Goal: Task Accomplishment & Management: Complete application form

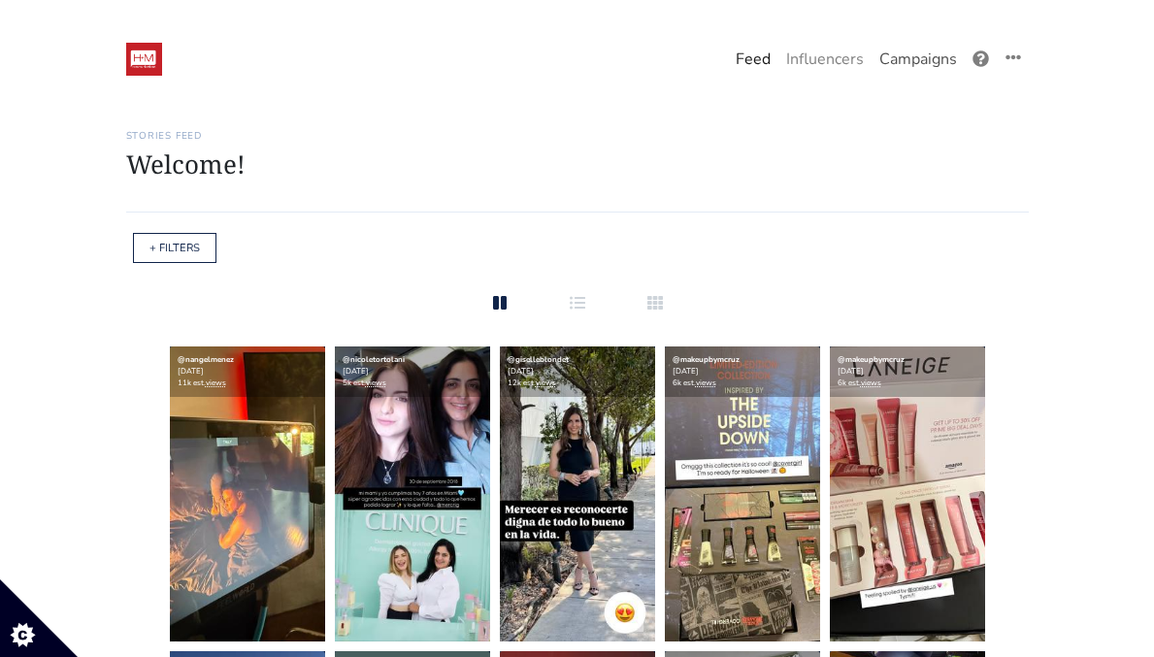
click at [906, 61] on link "Campaigns" at bounding box center [917, 59] width 93 height 39
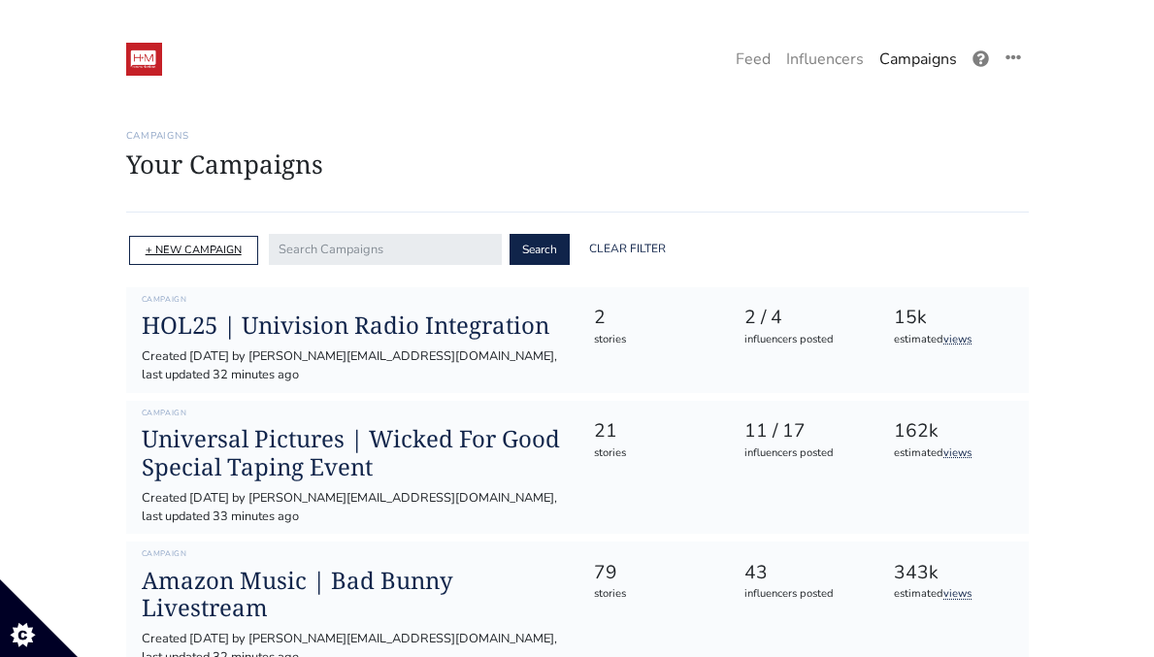
click at [221, 254] on link "+ NEW CAMPAIGN" at bounding box center [194, 250] width 96 height 15
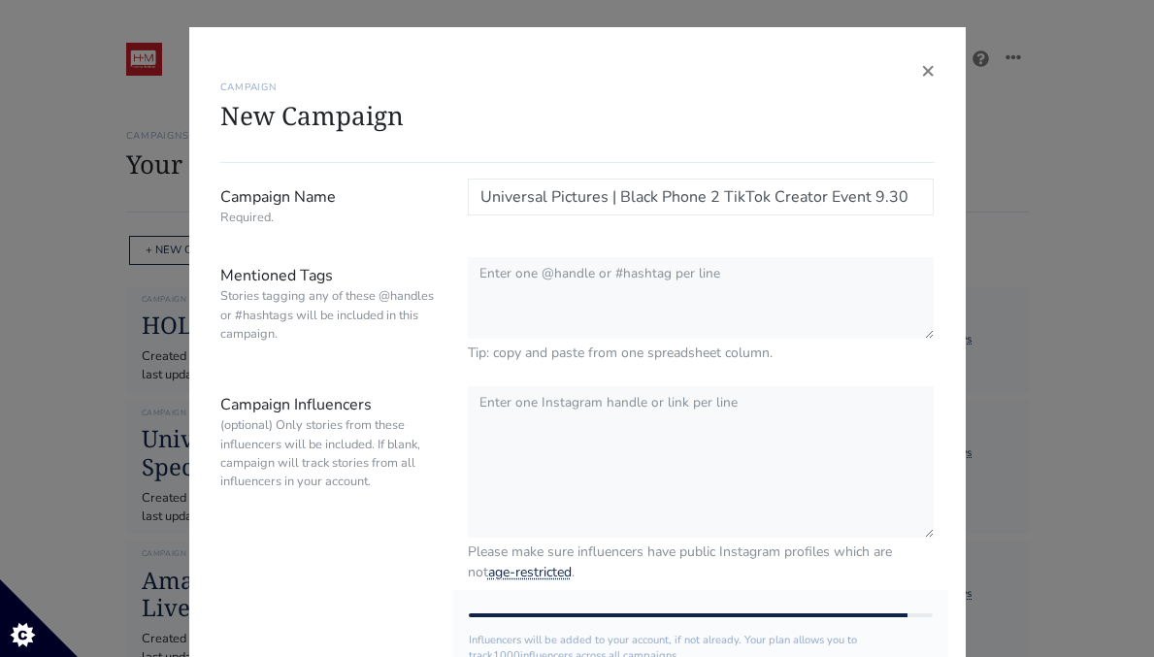
type input "Universal Pictures | Black Phone 2 TikTok Creator Event 9.30"
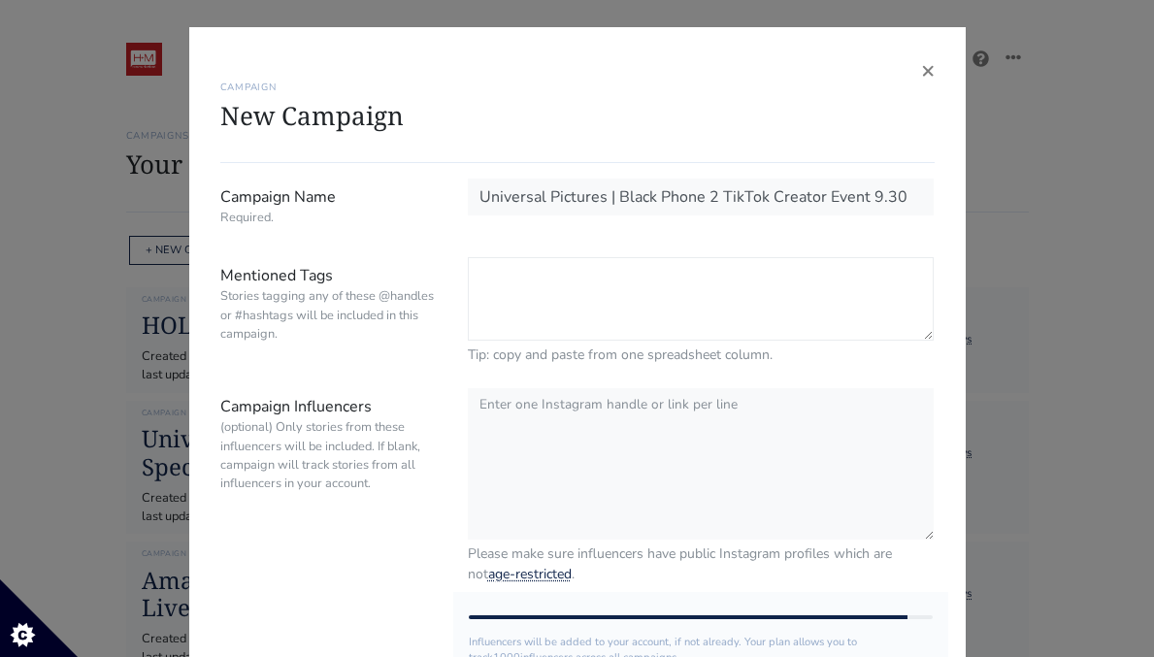
click at [595, 287] on textarea "Mentioned Tags Stories tagging any of these @handles or #hashtags will be inclu…" at bounding box center [701, 298] width 467 height 83
paste textarea "@BlackPhoneMovie | @UniversalPictures | #BlackPhone2 | Hidden tag: @hm_comms"
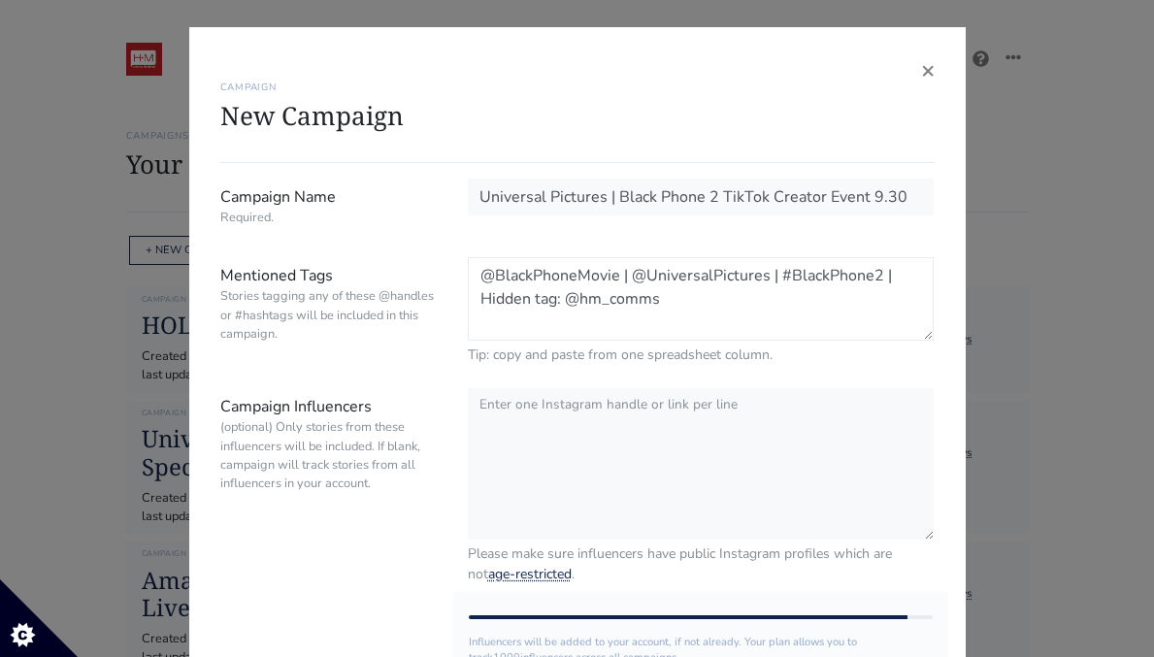
click at [631, 277] on textarea "@BlackPhoneMovie | @UniversalPictures | #BlackPhone2 | Hidden tag: @hm_comms" at bounding box center [701, 298] width 467 height 83
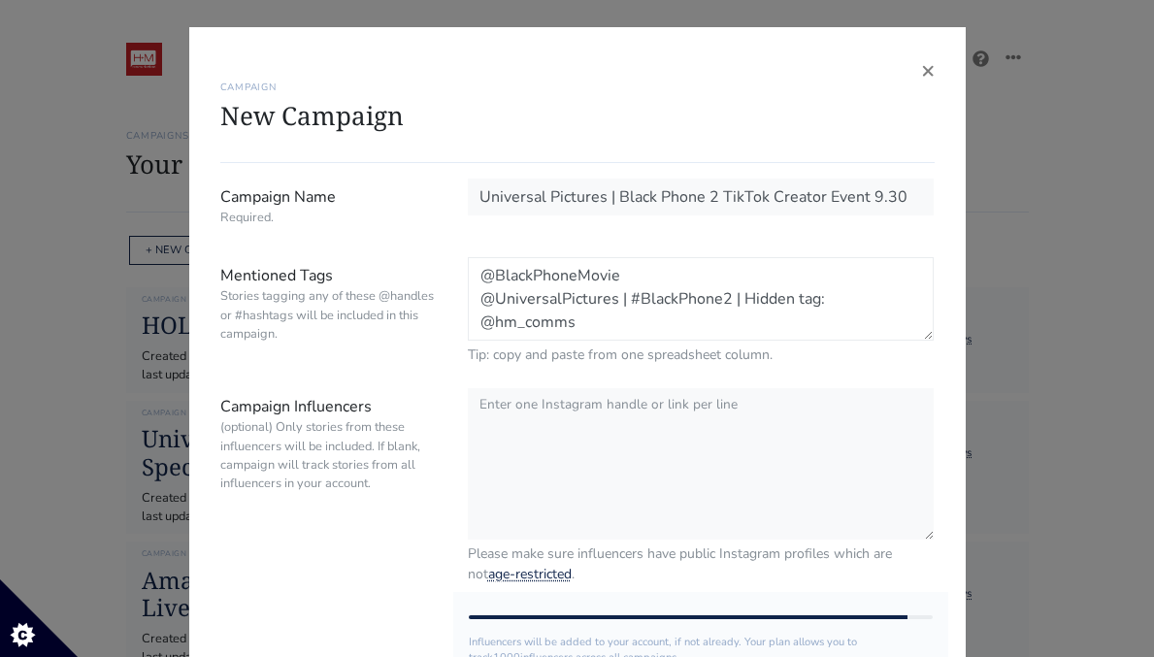
click at [631, 300] on textarea "@BlackPhoneMovie @UniversalPictures | #BlackPhone2 | Hidden tag: @hm_comms" at bounding box center [701, 298] width 467 height 83
drag, startPoint x: 674, startPoint y: 325, endPoint x: 585, endPoint y: 323, distance: 89.3
click at [585, 323] on textarea "@BlackPhoneMovie @UniversalPictures #BlackPhone2 | Hidden tag: @hm_comms" at bounding box center [701, 298] width 467 height 83
type textarea "@BlackPhoneMovie @UniversalPictures #BlackPhone2 @hm_comms"
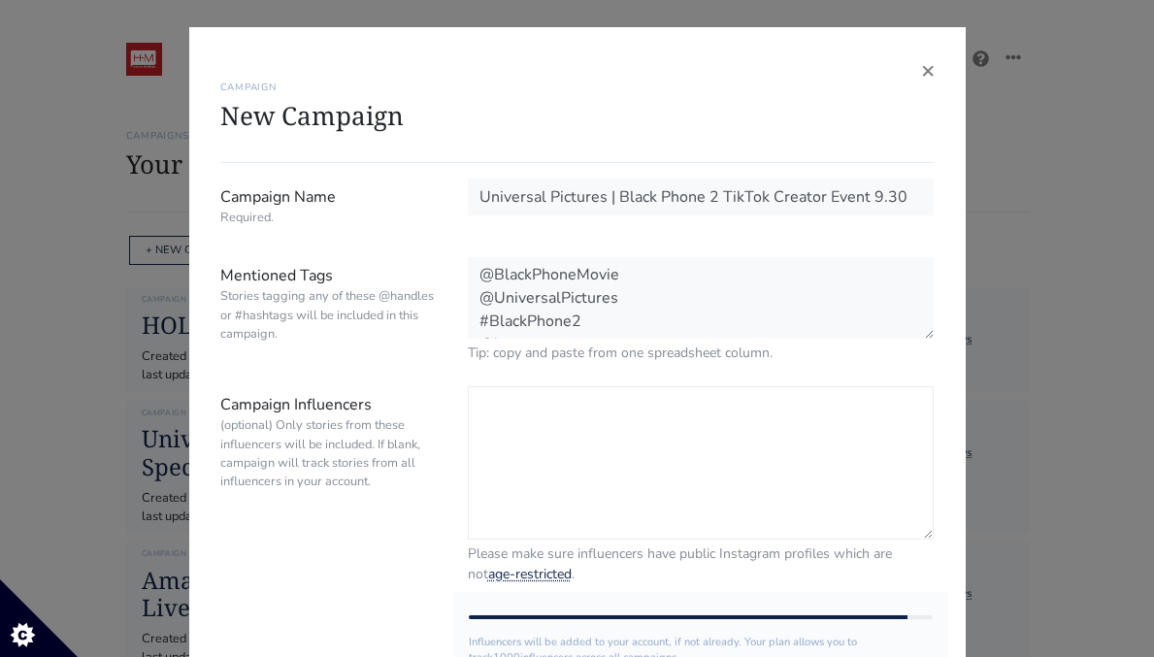
click at [520, 429] on textarea "Campaign Influencers (optional) Only stories from these influencers will be inc…" at bounding box center [701, 462] width 467 height 153
paste textarea "@luvekat @thehauntina @ghouldaddies @tatis_creepystories @steffany_strange @don…"
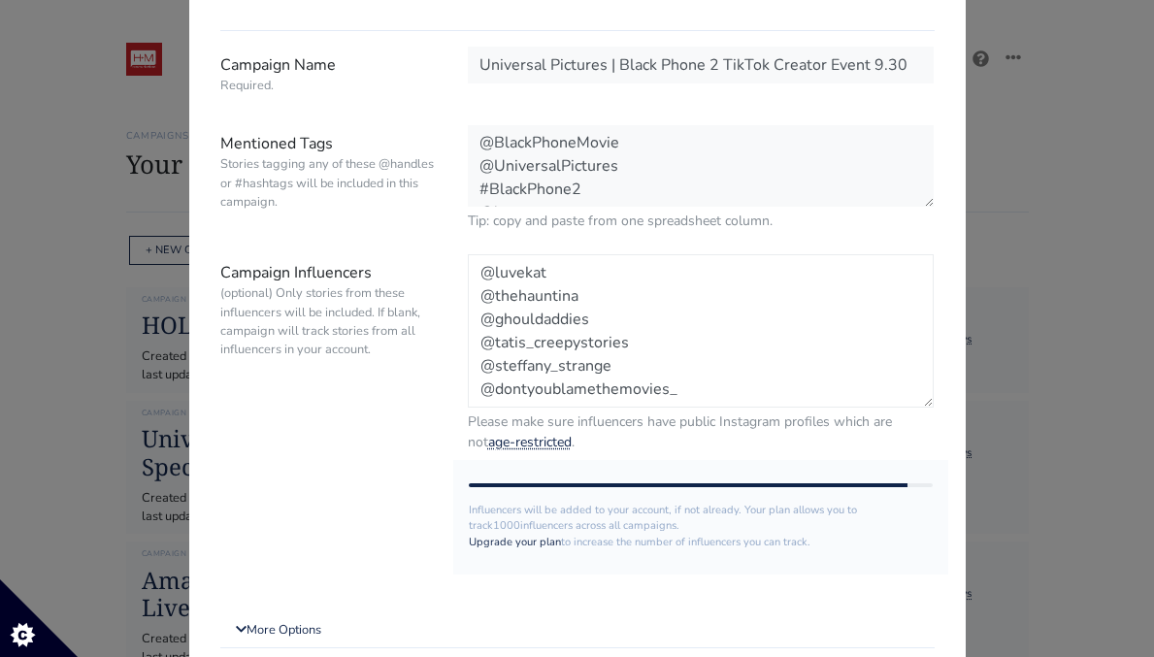
scroll to position [284, 0]
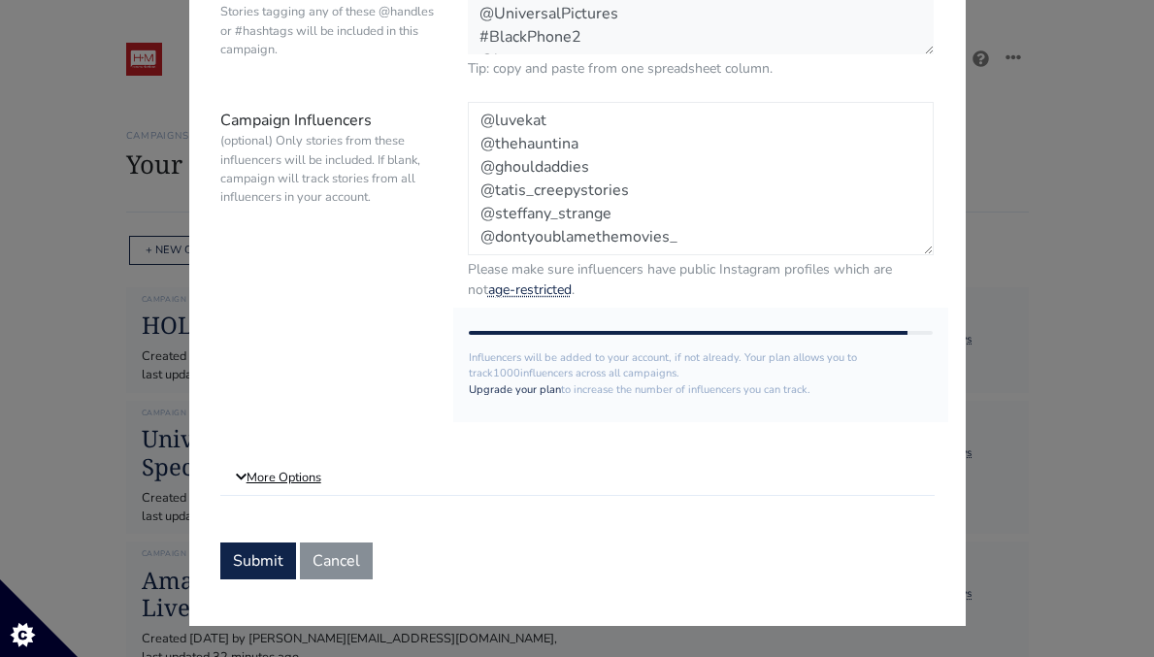
type textarea "@luvekat @thehauntina @ghouldaddies @tatis_creepystories @steffany_strange @don…"
click at [304, 474] on link "More Options" at bounding box center [577, 478] width 714 height 35
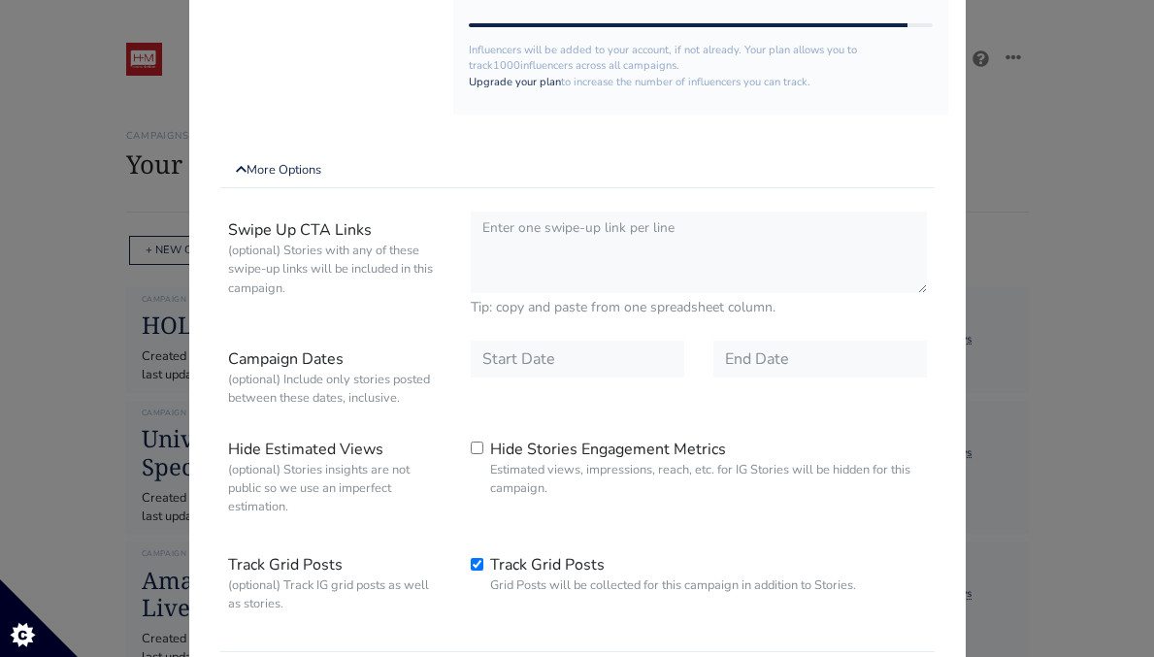
scroll to position [624, 0]
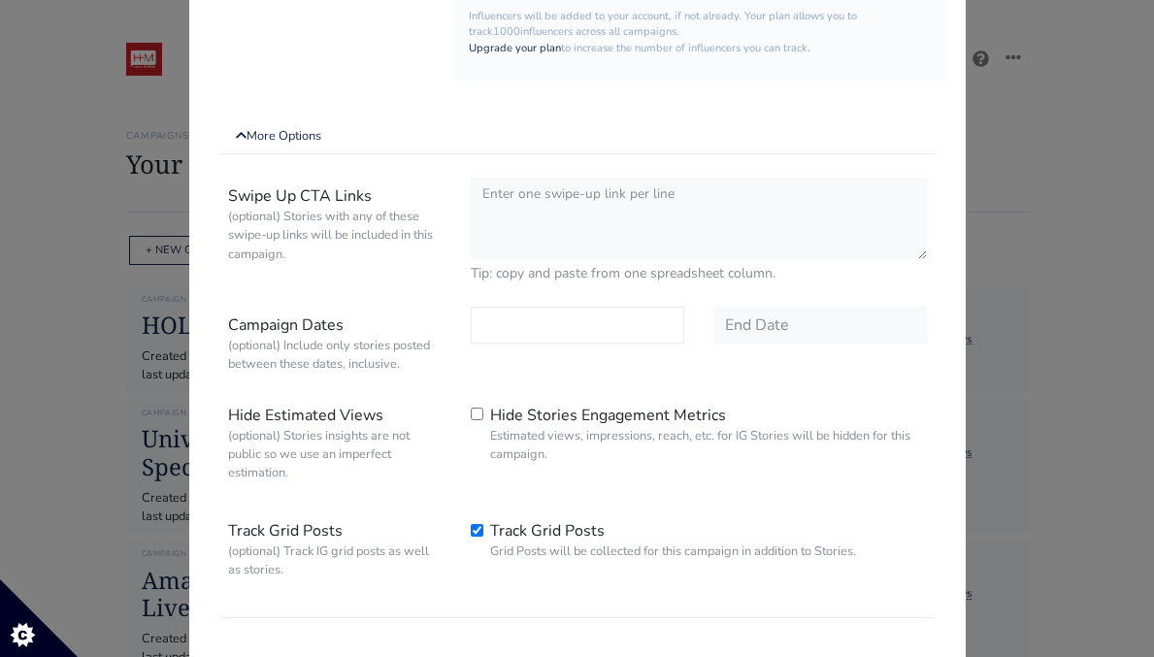
click at [522, 329] on input "text" at bounding box center [577, 325] width 213 height 37
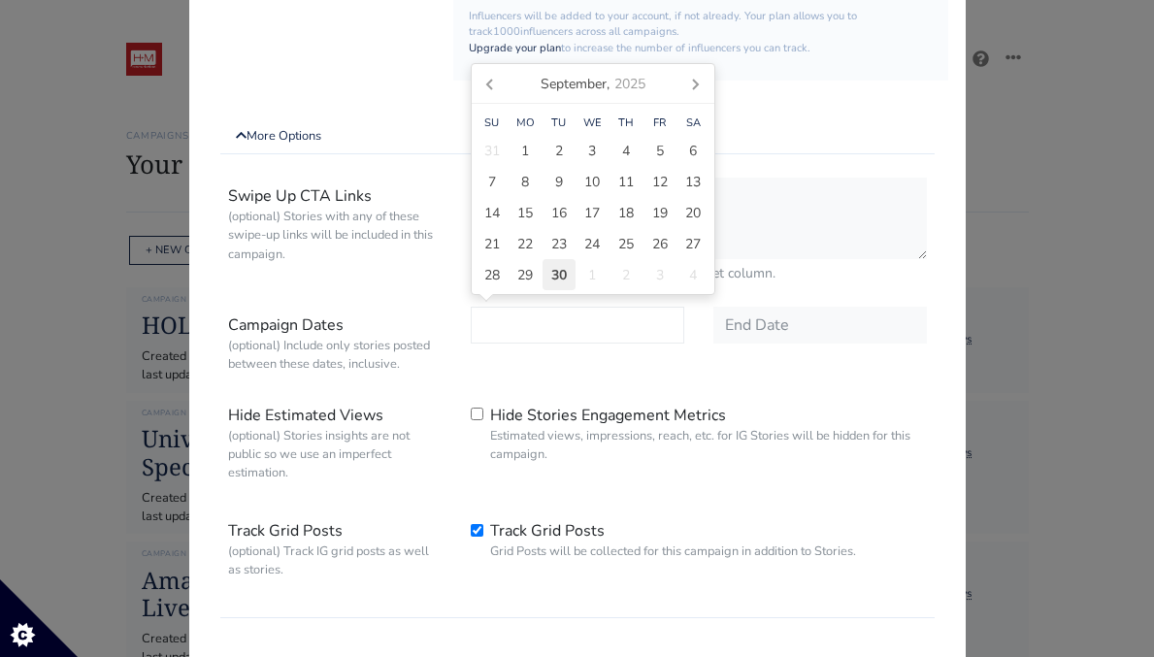
click at [553, 279] on span "30" at bounding box center [559, 275] width 16 height 20
type input "[DATE]"
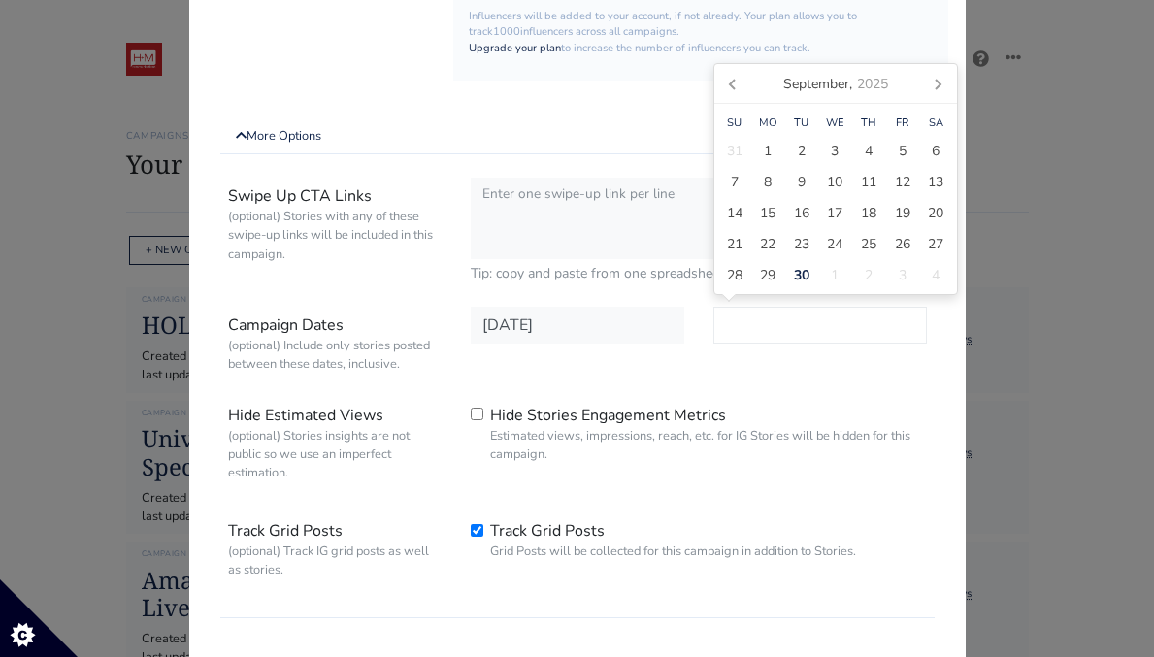
click at [773, 326] on input "text" at bounding box center [819, 325] width 213 height 37
click at [915, 273] on div "3" at bounding box center [902, 274] width 34 height 31
type input "[DATE]"
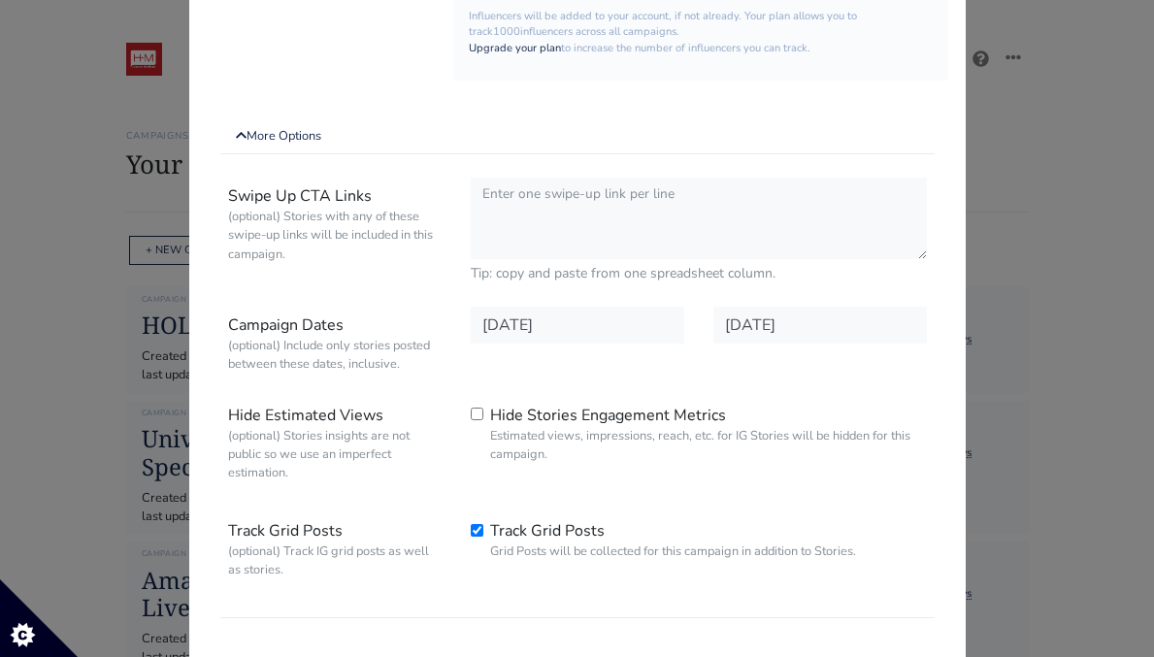
click at [737, 498] on div "Swipe Up CTA Links (optional) Stories with any of these swipe-up links will be …" at bounding box center [577, 394] width 714 height 448
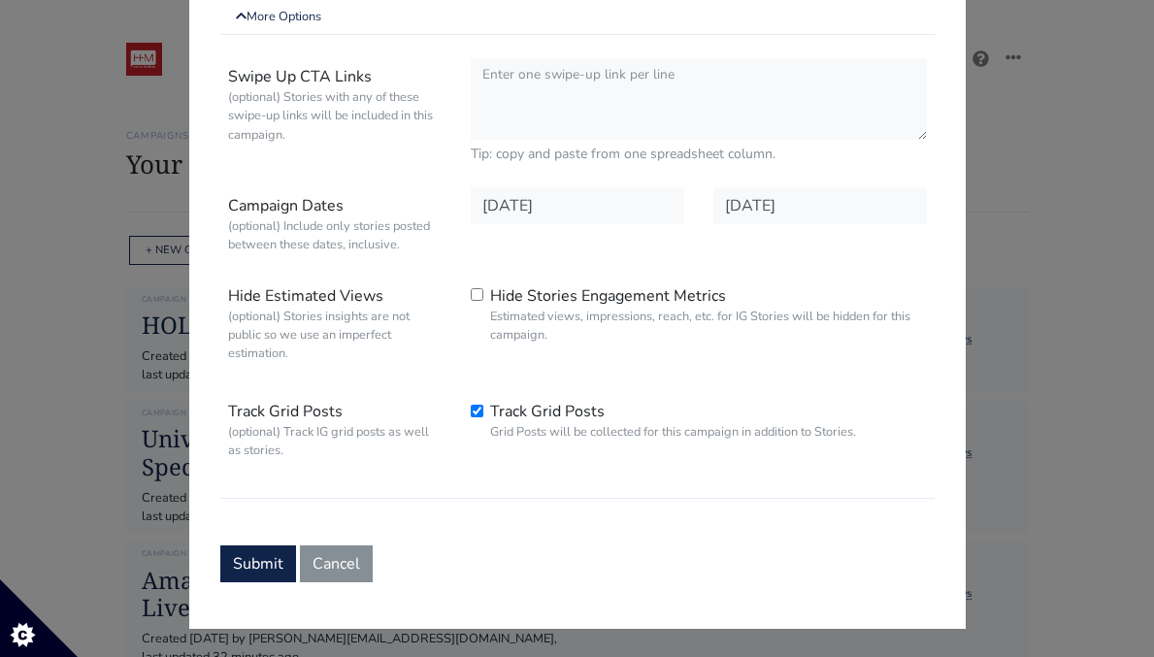
scroll to position [746, 0]
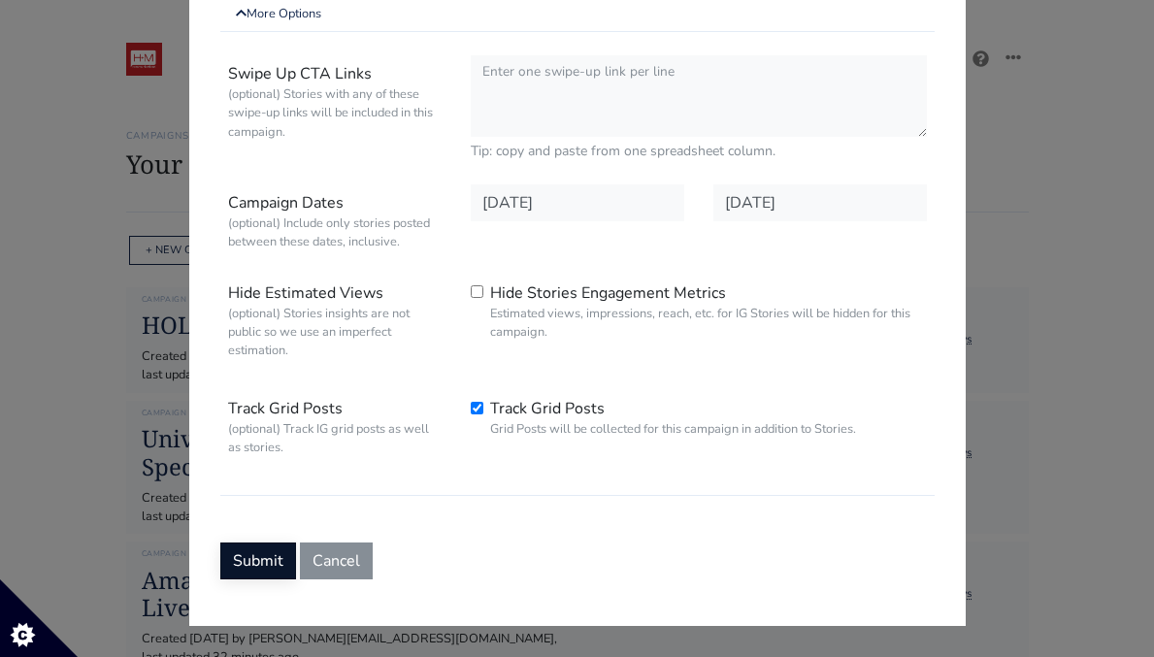
click at [281, 565] on button "Submit" at bounding box center [258, 560] width 76 height 37
